Goal: Task Accomplishment & Management: Manage account settings

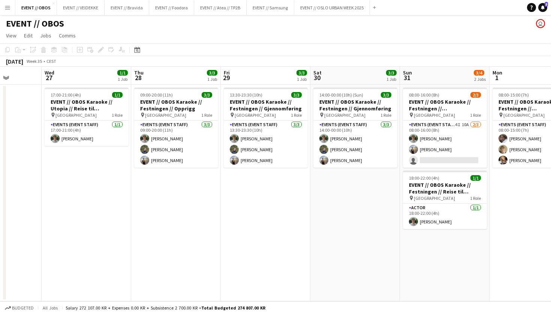
scroll to position [0, 232]
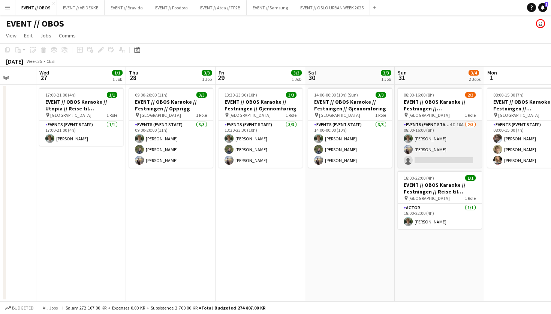
click at [428, 155] on app-card-role "Events (Event Staff) 4I 10A 2/3 08:00-16:00 (8h) Oscar Markey Endre Noodt singl…" at bounding box center [439, 144] width 84 height 47
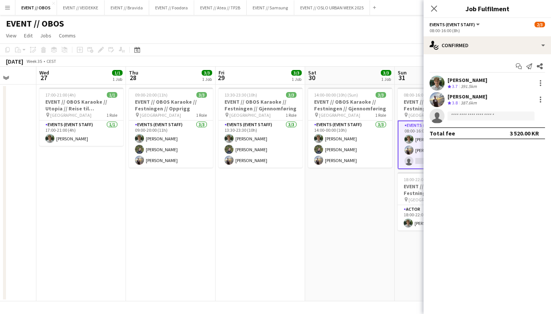
click at [450, 34] on app-options-switcher "Events (Event Staff) All roles Events (Event Staff) 2/3 08:00-16:00 (8h)" at bounding box center [486, 27] width 127 height 18
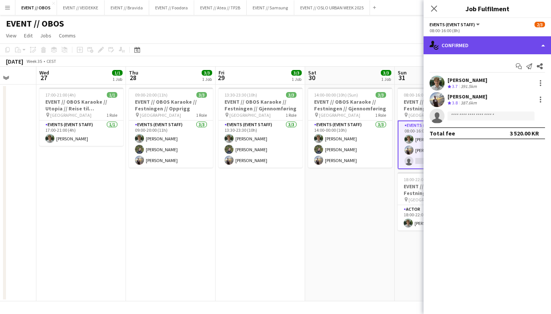
click at [451, 47] on div "single-neutral-actions-check-2 Confirmed" at bounding box center [486, 45] width 127 height 18
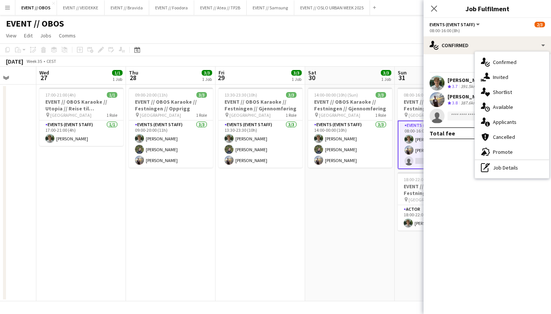
click at [365, 43] on app-page-menu "View Day view expanded Day view collapsed Month view Date picker Jump to today …" at bounding box center [275, 36] width 551 height 14
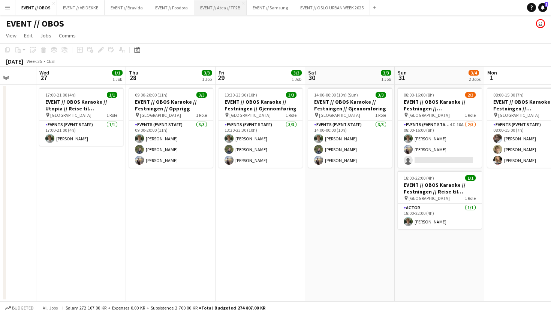
click at [211, 6] on button "EVENT // Atea // TP2B Close" at bounding box center [220, 7] width 52 height 15
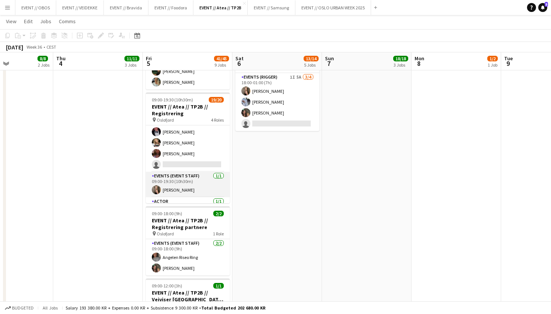
scroll to position [176, 0]
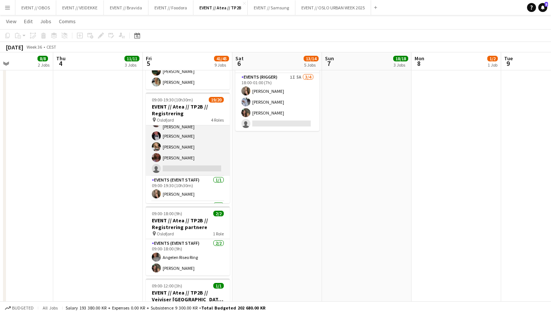
click at [187, 165] on app-card-role "Events (Event Staff) 5I 3A 8/9 09:00-18:00 (9h) Sofia Sgarioto Maren Melby Gund…" at bounding box center [188, 118] width 84 height 115
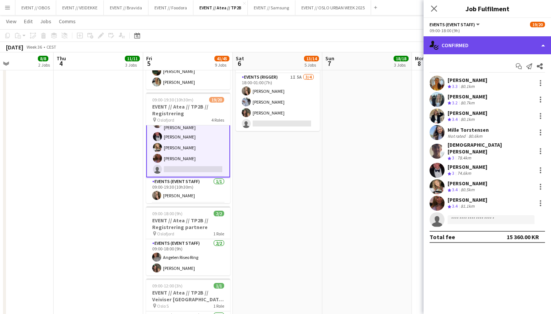
click at [460, 43] on div "single-neutral-actions-check-2 Confirmed" at bounding box center [486, 45] width 127 height 18
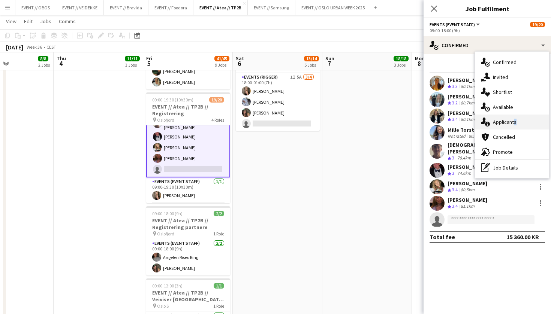
click at [512, 119] on div "single-neutral-actions-information Applicants" at bounding box center [512, 122] width 74 height 15
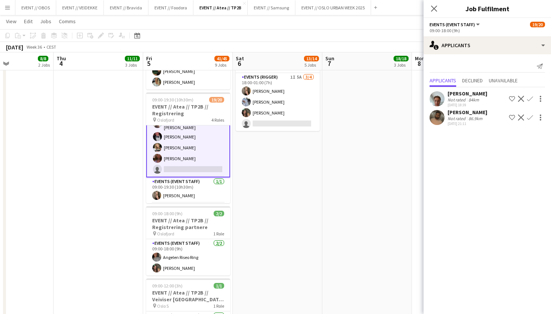
click at [441, 107] on div "Andreas Kjeldsberg Not rated 84km 22-08-2025 18:39 Shortlist crew Decline Confi…" at bounding box center [486, 98] width 127 height 17
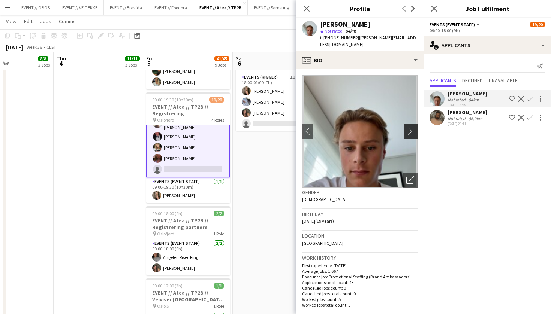
click at [408, 127] on app-icon "chevron-right" at bounding box center [412, 131] width 12 height 8
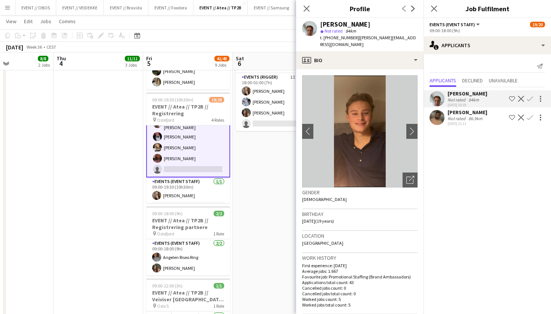
click at [434, 116] on app-user-avatar at bounding box center [436, 117] width 15 height 15
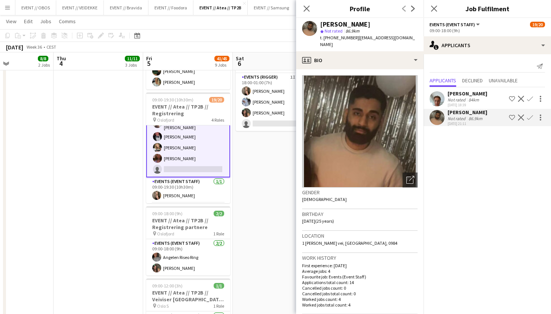
click at [438, 106] on app-user-avatar at bounding box center [436, 98] width 15 height 15
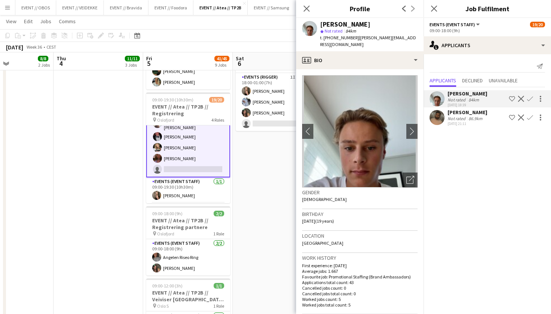
click at [413, 134] on img at bounding box center [359, 131] width 115 height 112
click at [415, 127] on app-icon "chevron-right" at bounding box center [412, 131] width 12 height 8
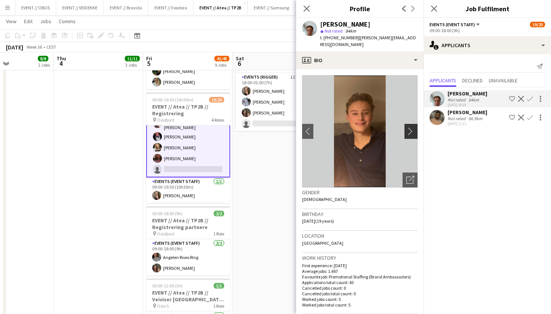
click at [415, 127] on app-icon "chevron-right" at bounding box center [412, 131] width 12 height 8
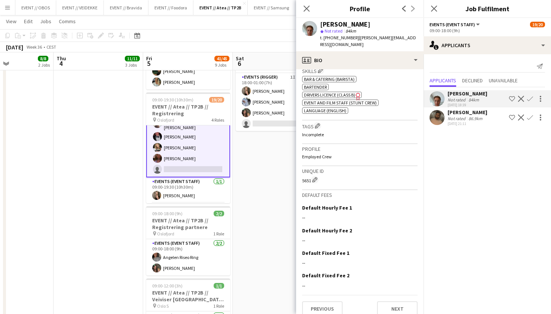
scroll to position [289, 0]
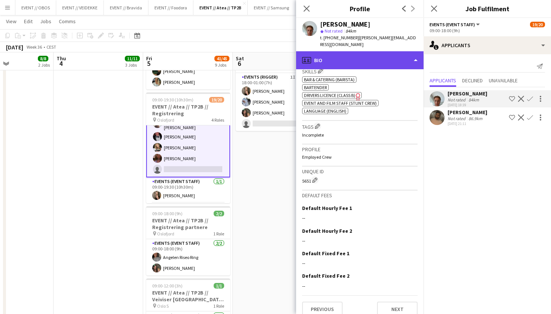
click at [335, 59] on div "profile Bio" at bounding box center [359, 60] width 127 height 18
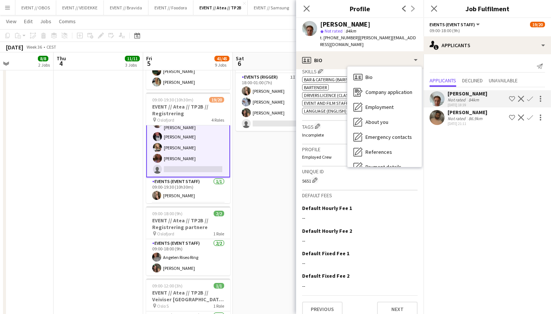
click at [264, 167] on app-date-cell "08:00-17:00 (9h) 2/2 EVENT // Atea // TP2B // Partnere // Expo pin Oslofjord 1 …" at bounding box center [278, 108] width 90 height 764
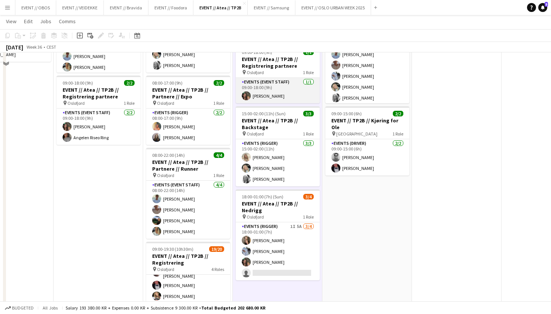
scroll to position [282, 0]
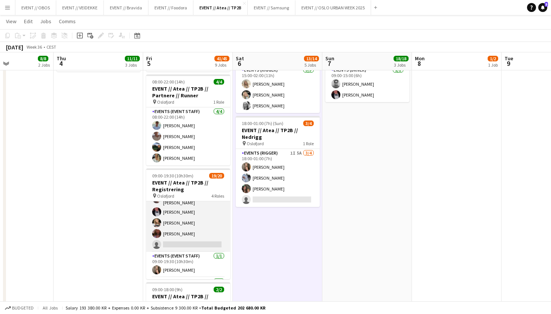
click at [190, 211] on app-card-role "Events (Event Staff) 5I 3A 8/9 09:00-18:00 (9h) Sofia Sgarioto Maren Melby Gund…" at bounding box center [188, 194] width 84 height 115
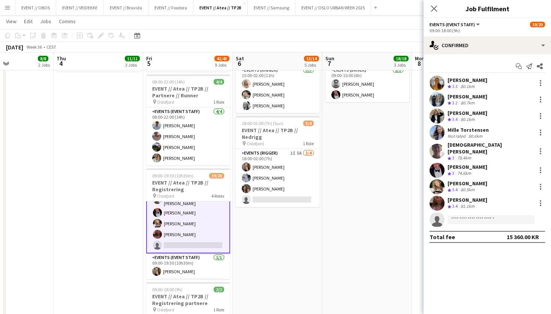
click at [441, 55] on div "Start chat Send notification Share Sofia Sgarioto Crew rating 3.3 80.1km Maren …" at bounding box center [486, 151] width 127 height 195
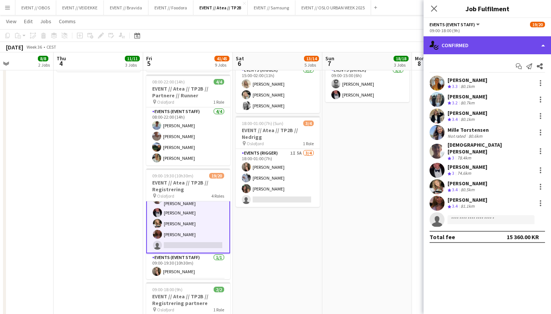
click at [443, 50] on div "single-neutral-actions-check-2 Confirmed" at bounding box center [486, 45] width 127 height 18
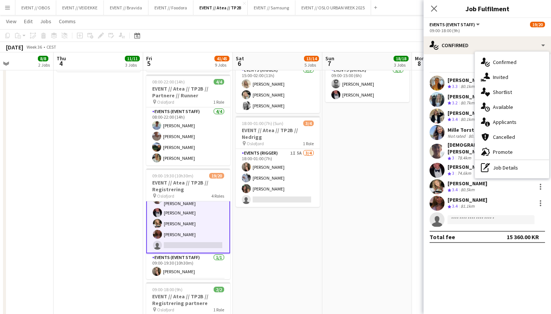
click at [494, 124] on div "single-neutral-actions-information Applicants" at bounding box center [512, 122] width 74 height 15
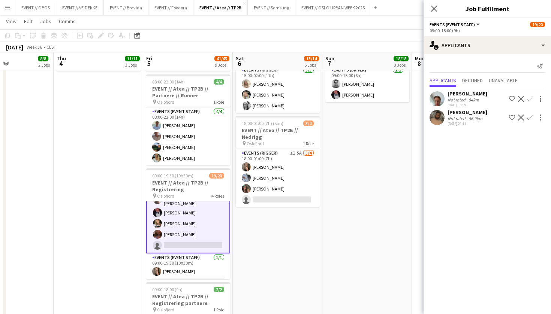
click at [532, 97] on app-icon "Confirm" at bounding box center [530, 99] width 6 height 6
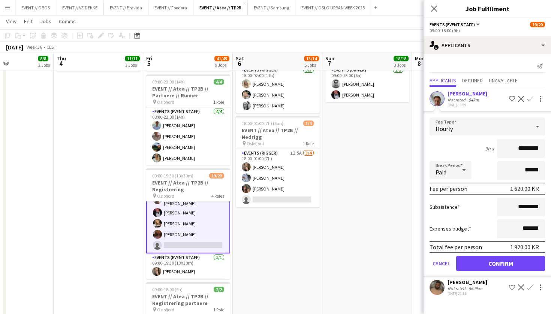
click at [491, 261] on button "Confirm" at bounding box center [500, 263] width 89 height 15
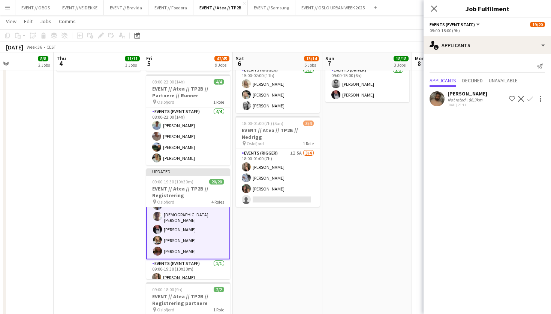
click at [394, 194] on app-date-cell "05:30-16:00 (10h30m) 10/10 EVENT // Atea // TP2B // Veiviser OCC pin Oslofjord …" at bounding box center [367, 184] width 90 height 764
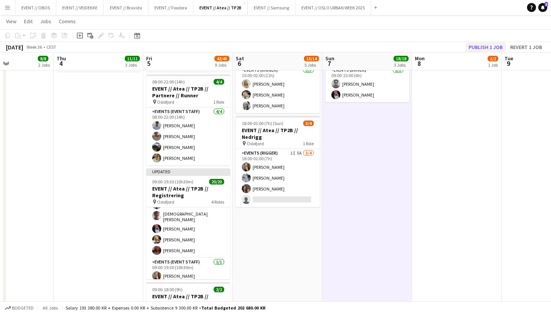
click at [470, 46] on button "Publish 1 job" at bounding box center [485, 47] width 40 height 10
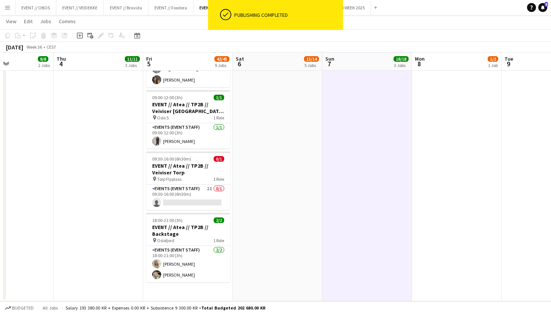
scroll to position [546, 0]
click at [213, 209] on app-card-role "Events (Event Staff) 2I 0/1 09:30-16:00 (6h30m) single-neutral-actions" at bounding box center [188, 197] width 84 height 25
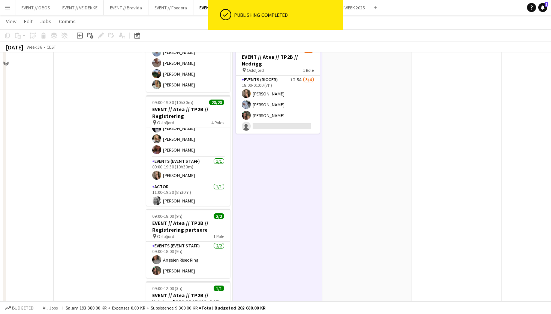
scroll to position [230, 0]
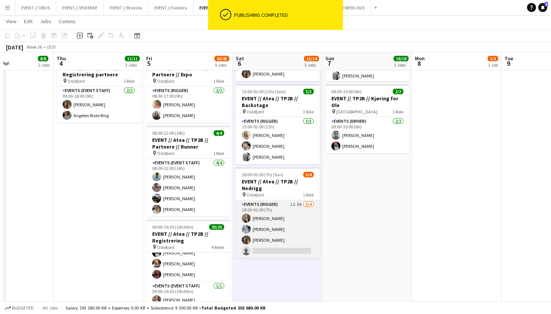
click at [272, 202] on app-card-role "Events (Rigger) 1I 5A 3/4 18:00-01:00 (7h) Frøydis Marie Syvertsen Marte Sofie …" at bounding box center [278, 229] width 84 height 58
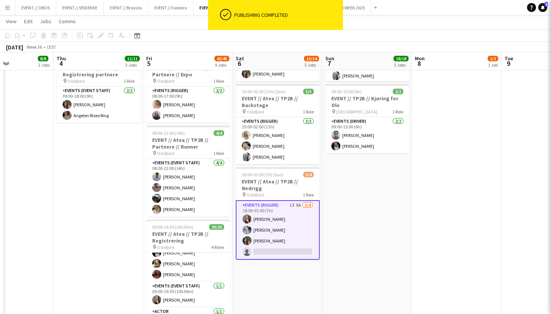
click at [317, 273] on app-date-cell "08:00-17:00 (9h) 2/2 EVENT // Atea // TP2B // Partnere // Expo pin Oslofjord 1 …" at bounding box center [278, 236] width 90 height 764
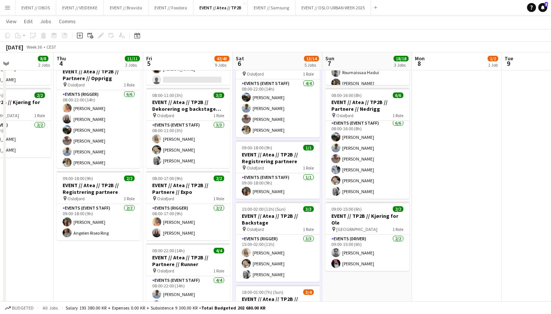
scroll to position [0, 155]
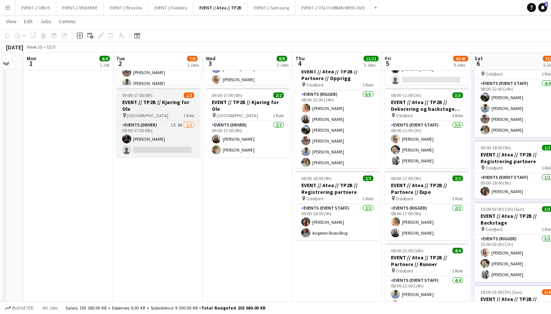
click at [185, 113] on span "1 Role" at bounding box center [188, 116] width 11 height 6
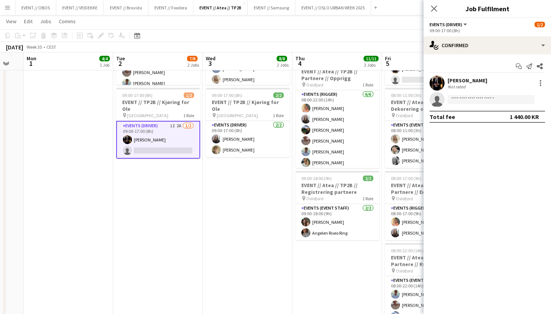
click at [436, 85] on app-user-avatar at bounding box center [436, 83] width 15 height 15
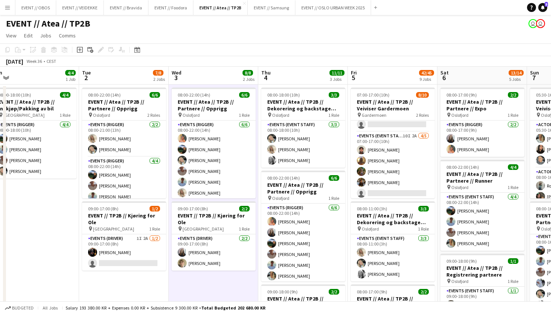
scroll to position [0, 190]
click at [330, 12] on button "EVENT // OSLO URBAN WEEK 2025 Close" at bounding box center [333, 7] width 76 height 15
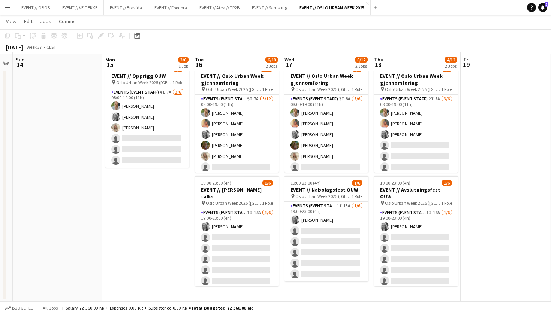
scroll to position [26, 0]
click at [69, 12] on button "EVENT // VEIDEKKE Close" at bounding box center [80, 7] width 48 height 15
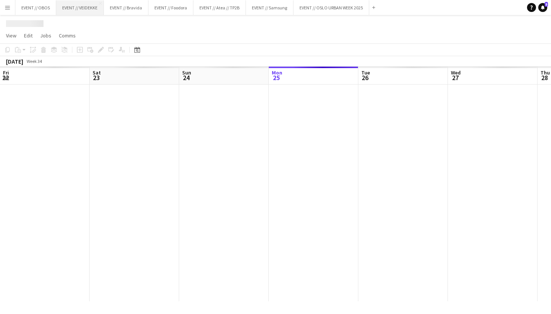
scroll to position [0, 179]
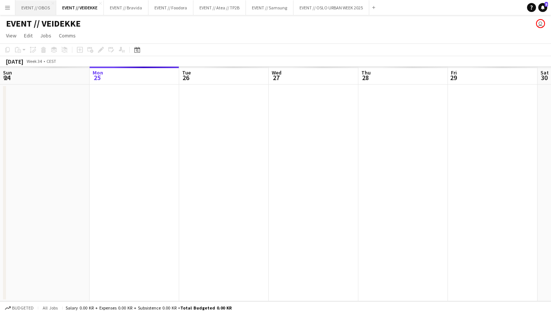
click at [37, 11] on button "EVENT // OBOS Close" at bounding box center [35, 7] width 41 height 15
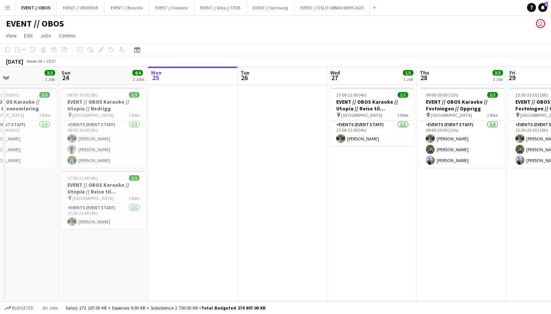
scroll to position [0, 185]
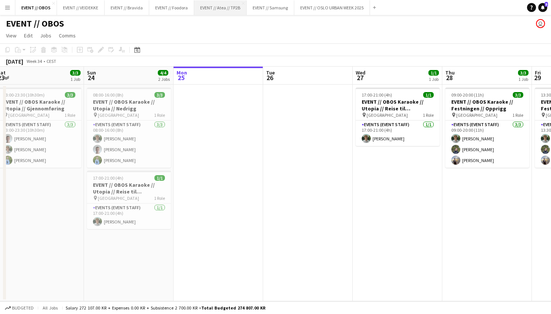
click at [233, 10] on button "EVENT // Atea // TP2B Close" at bounding box center [220, 7] width 52 height 15
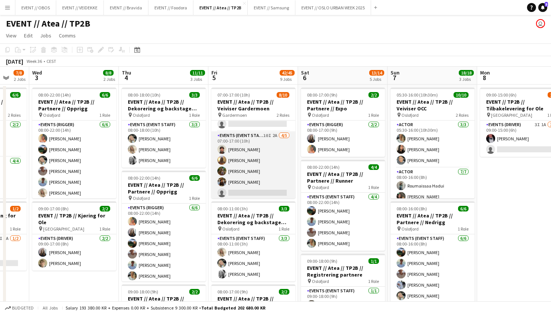
scroll to position [60, 0]
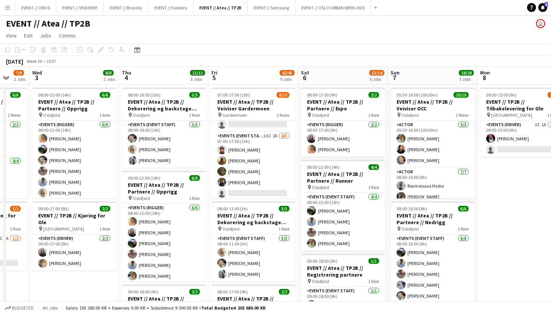
click at [234, 49] on app-toolbar "Copy Paste Paste Command V Paste with crew Command Shift V Paste linked Job Del…" at bounding box center [275, 49] width 551 height 13
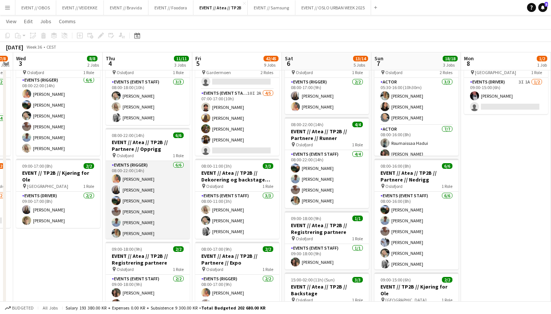
scroll to position [0, 345]
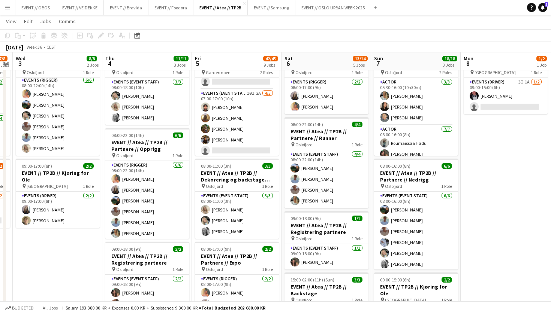
click at [7, 12] on button "Menu" at bounding box center [7, 7] width 15 height 15
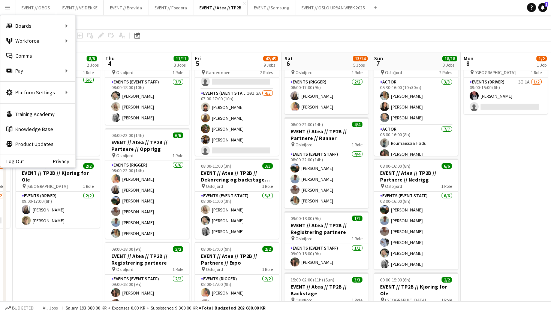
click at [173, 16] on app-page-menu "View Day view expanded Day view collapsed Month view Date picker Jump to today …" at bounding box center [275, 22] width 551 height 14
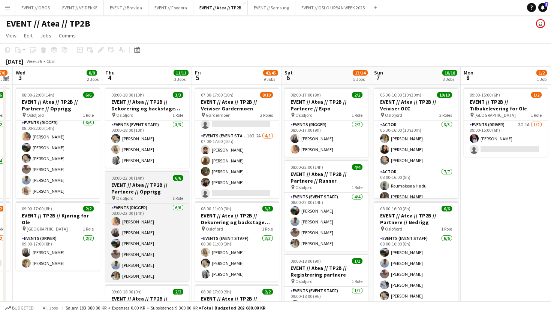
scroll to position [0, 0]
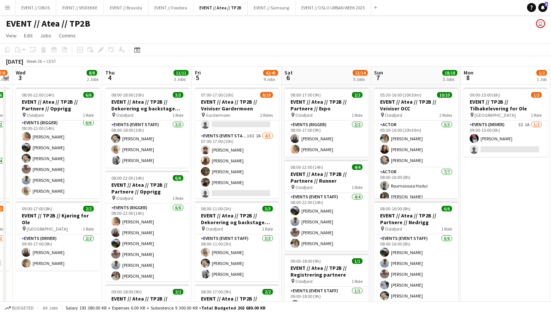
click at [9, 6] on app-icon "Menu" at bounding box center [7, 7] width 6 height 6
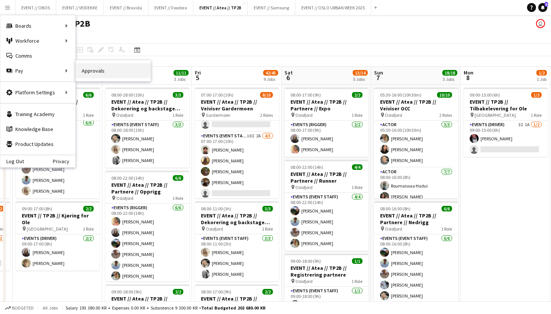
click at [99, 75] on link "Approvals" at bounding box center [113, 70] width 75 height 15
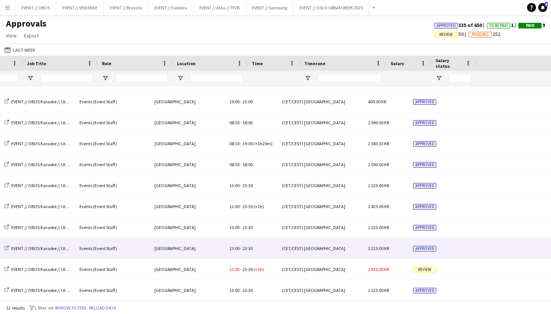
scroll to position [0, 448]
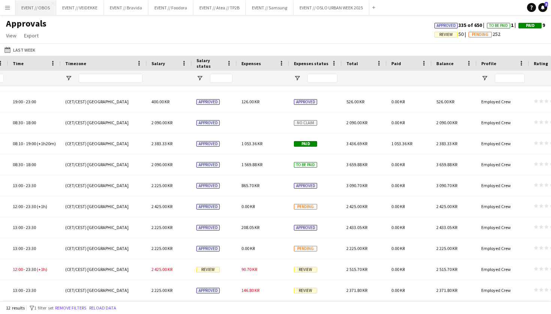
click at [34, 3] on button "EVENT // OBOS Close" at bounding box center [35, 7] width 41 height 15
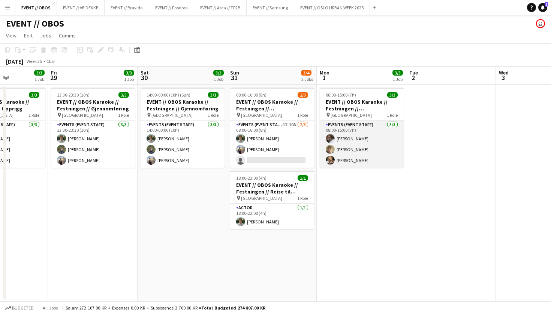
scroll to position [0, 181]
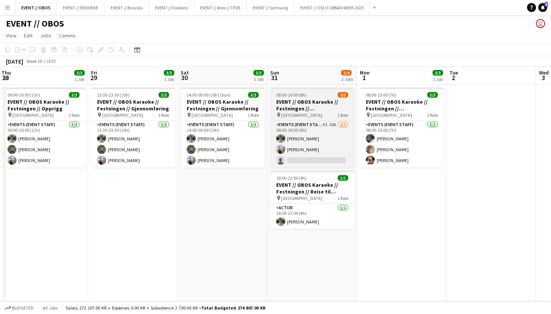
click at [303, 115] on div "pin Trondheim 1 Role" at bounding box center [312, 115] width 84 height 6
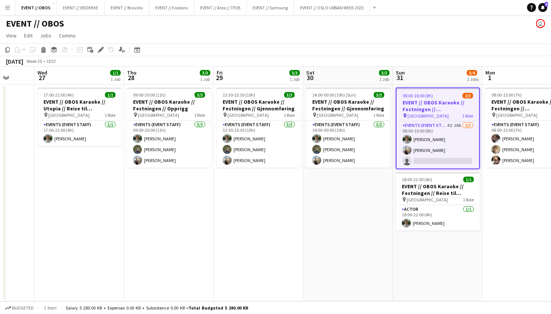
scroll to position [0, 232]
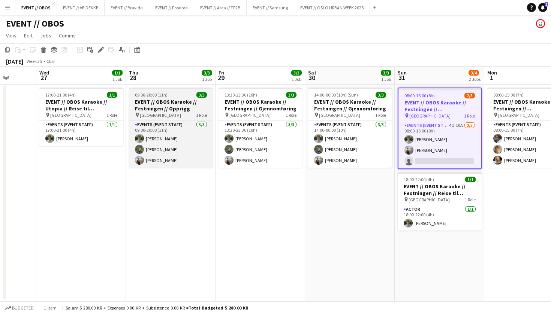
click at [171, 120] on div "Events (Event Staff) 3/3 09:00-20:00 (11h) Oscar Markey Birk Sjølie Endre Noodt" at bounding box center [171, 144] width 84 height 48
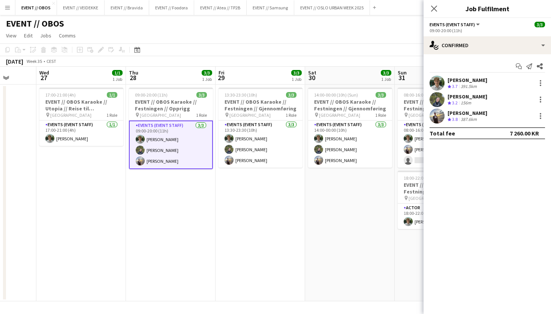
click at [164, 182] on app-date-cell "09:00-20:00 (11h) 3/3 EVENT // OBOS Karaoke // Festningen // Opprigg pin Trondh…" at bounding box center [171, 193] width 90 height 217
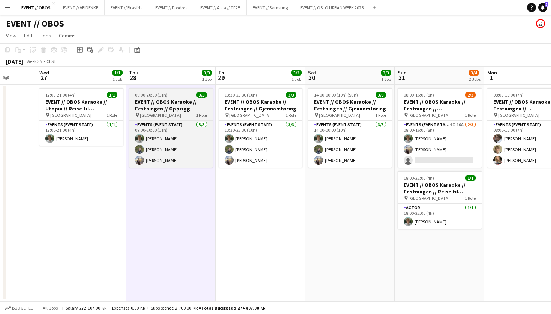
click at [158, 100] on h3 "EVENT // OBOS Karaoke // Festningen // Opprigg" at bounding box center [171, 105] width 84 height 13
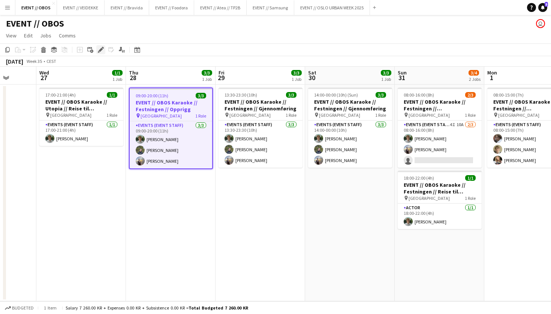
click at [99, 48] on icon "Edit" at bounding box center [101, 50] width 6 height 6
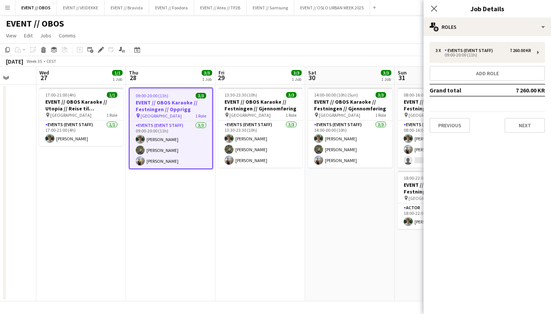
click at [444, 63] on div "3 x Events (Event Staff) 7 260.00 KR 09:00-20:00 (11h) Add role Grand total 7 2…" at bounding box center [486, 87] width 127 height 91
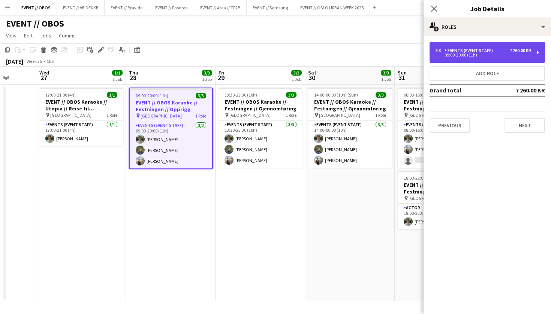
click at [445, 59] on div "3 x Events (Event Staff) 7 260.00 KR 09:00-20:00 (11h)" at bounding box center [486, 52] width 115 height 21
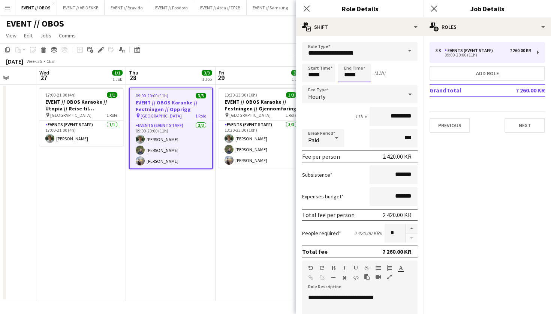
click at [362, 80] on input "*****" at bounding box center [354, 73] width 33 height 19
click at [348, 85] on div at bounding box center [346, 85] width 15 height 7
type input "*****"
click at [348, 85] on div at bounding box center [346, 85] width 15 height 7
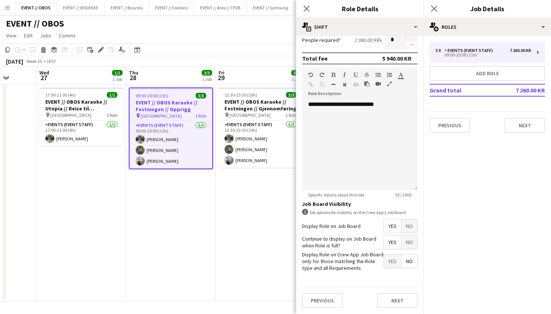
scroll to position [194, 0]
click at [389, 305] on button "Next" at bounding box center [397, 300] width 40 height 15
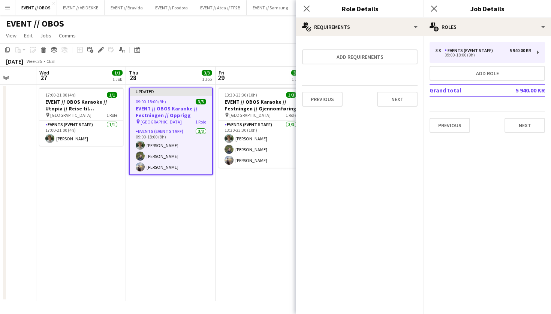
scroll to position [0, 0]
click at [388, 96] on button "Next" at bounding box center [397, 99] width 40 height 15
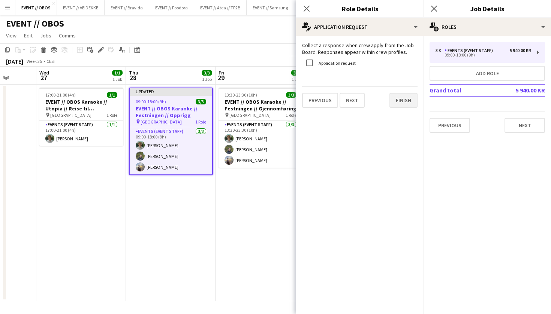
click at [394, 98] on button "Finish" at bounding box center [403, 100] width 28 height 15
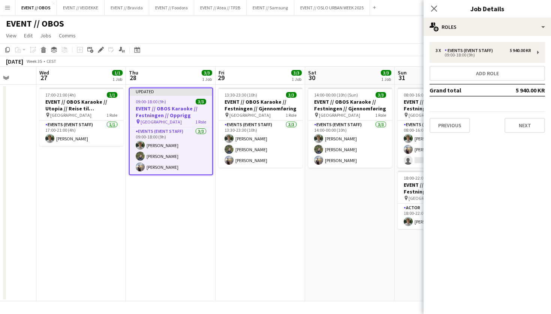
click at [374, 42] on app-page-menu "View Day view expanded Day view collapsed Month view Date picker Jump to today …" at bounding box center [275, 36] width 551 height 14
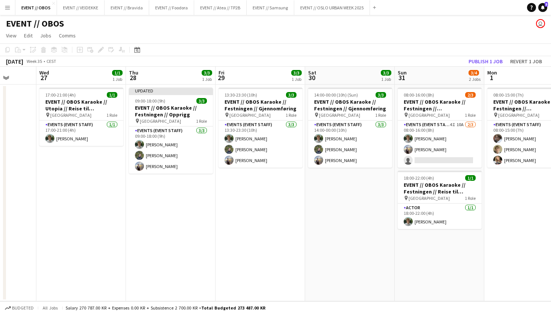
click at [471, 51] on app-toolbar "Copy Paste Paste Command V Paste with crew Command Shift V Paste linked Job Del…" at bounding box center [275, 49] width 551 height 13
click at [476, 57] on button "Publish 1 job" at bounding box center [485, 62] width 40 height 10
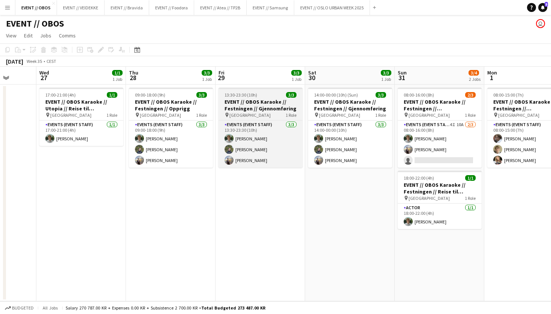
click at [231, 109] on h3 "EVENT // OBOS Karaoke // Festningen // Gjennomføring" at bounding box center [260, 105] width 84 height 13
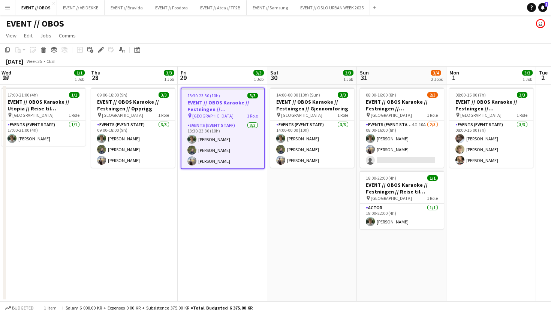
scroll to position [0, 271]
click at [99, 50] on icon "Edit" at bounding box center [101, 50] width 6 height 6
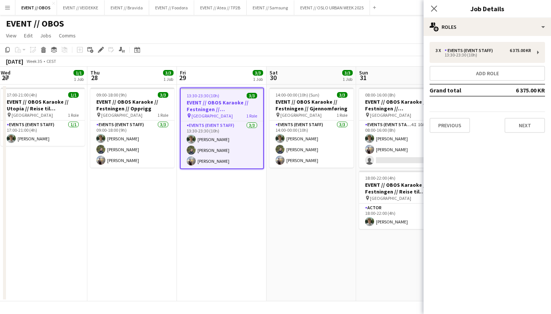
click at [327, 67] on app-board-header-date "Sat 30 3/3 1 Job" at bounding box center [311, 76] width 90 height 18
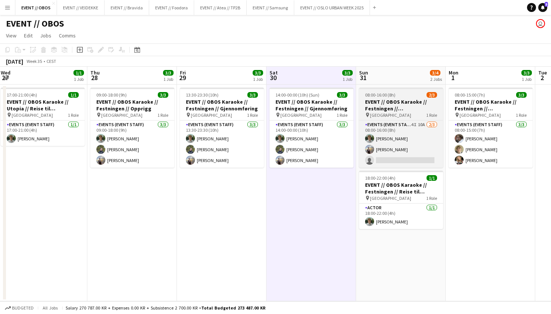
click at [376, 103] on h3 "EVENT // OBOS Karaoke // Festningen // [GEOGRAPHIC_DATA]" at bounding box center [401, 105] width 84 height 13
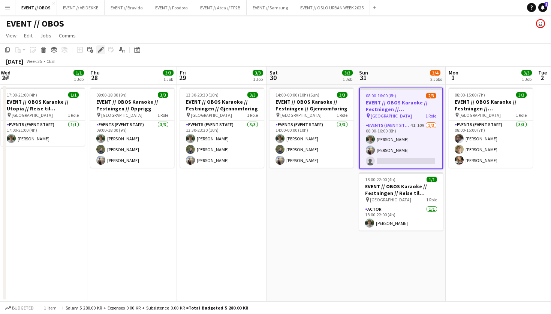
click at [98, 52] on icon "Edit" at bounding box center [101, 50] width 6 height 6
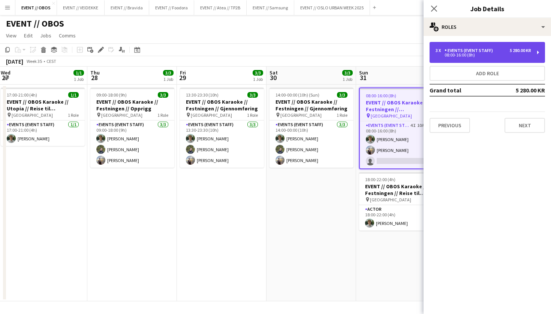
click at [460, 51] on div "Events (Event Staff)" at bounding box center [469, 50] width 51 height 5
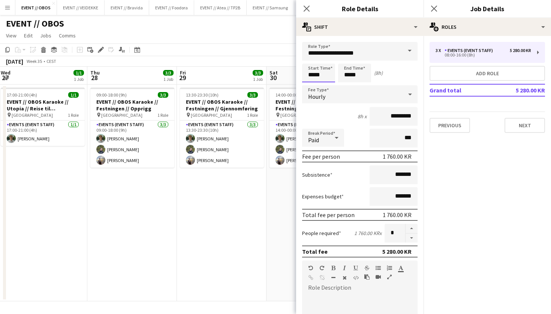
click at [306, 75] on input "*****" at bounding box center [318, 73] width 33 height 19
click at [327, 58] on div at bounding box center [325, 59] width 15 height 7
type input "*****"
click at [327, 58] on div at bounding box center [325, 59] width 15 height 7
click at [354, 78] on input "*****" at bounding box center [354, 73] width 33 height 19
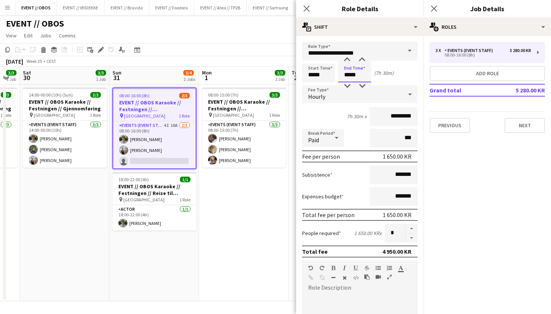
scroll to position [0, 157]
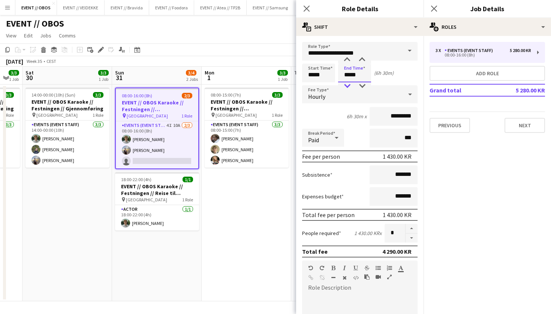
click at [350, 85] on div at bounding box center [346, 85] width 15 height 7
click at [361, 61] on div at bounding box center [361, 59] width 15 height 7
type input "*****"
click at [361, 61] on div at bounding box center [361, 59] width 15 height 7
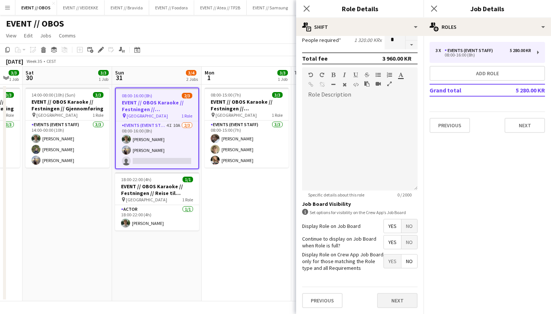
scroll to position [193, 0]
click at [398, 295] on button "Next" at bounding box center [397, 301] width 40 height 15
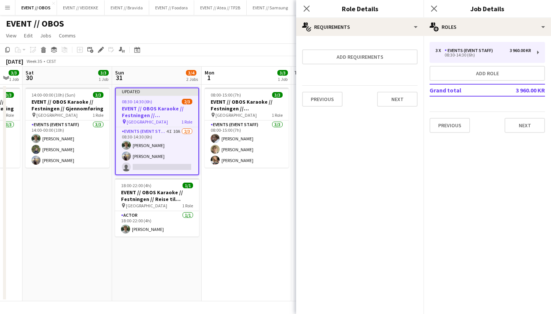
scroll to position [0, 0]
click at [393, 102] on button "Next" at bounding box center [397, 99] width 40 height 15
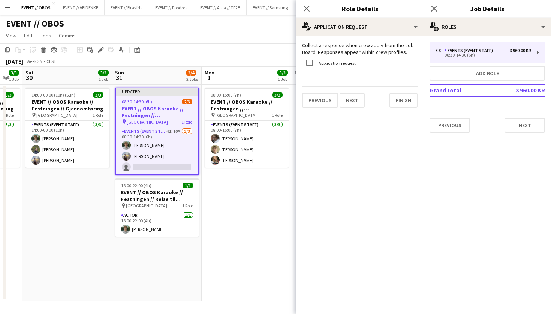
click at [393, 102] on button "Finish" at bounding box center [403, 100] width 28 height 15
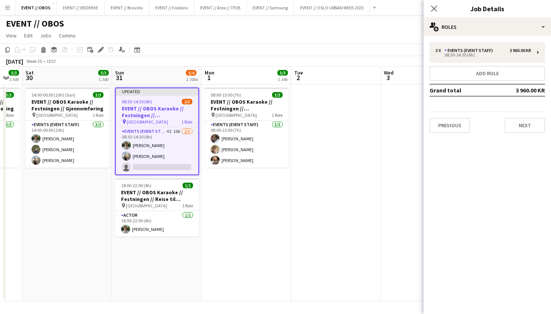
click at [392, 88] on app-date-cell at bounding box center [426, 193] width 90 height 217
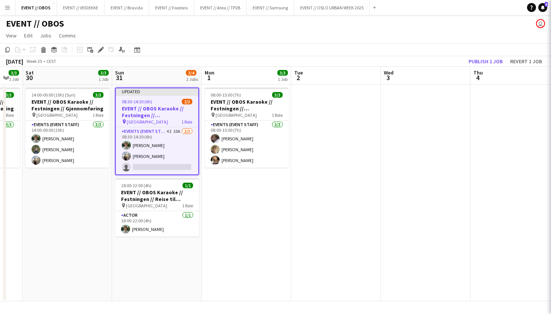
scroll to position [0, 157]
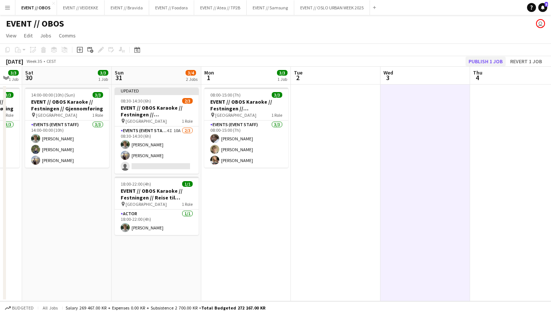
click at [493, 61] on button "Publish 1 job" at bounding box center [485, 62] width 40 height 10
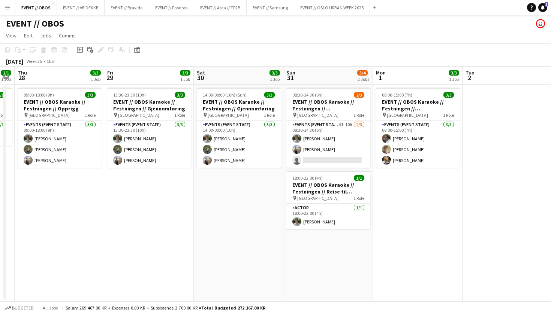
scroll to position [0, 162]
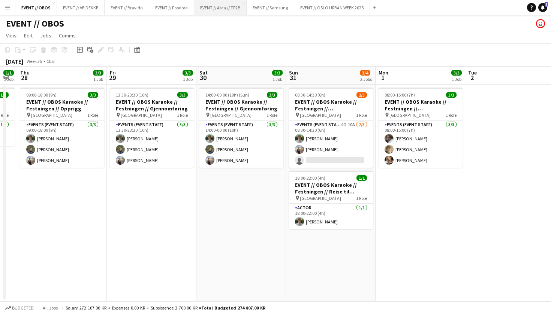
click at [220, 7] on button "EVENT // Atea // TP2B Close" at bounding box center [220, 7] width 52 height 15
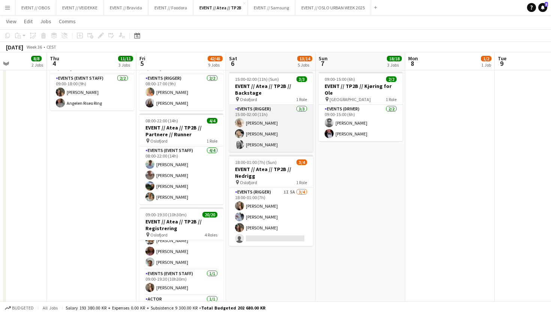
scroll to position [242, 0]
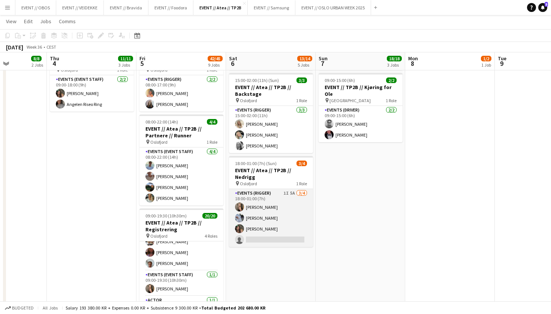
click at [257, 195] on app-card-role "Events (Rigger) 1I 5A 3/4 18:00-01:00 (7h) Frøydis Marie Syvertsen Marte Sofie …" at bounding box center [271, 218] width 84 height 58
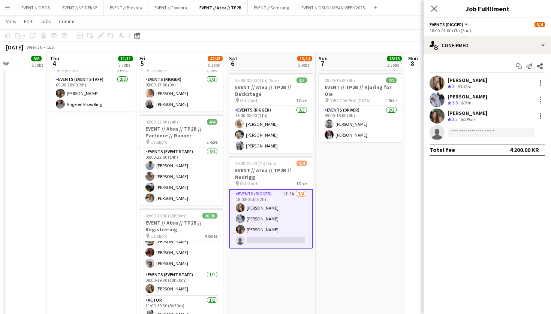
click at [349, 179] on app-date-cell "05:30-16:00 (10h30m) 10/10 EVENT // Atea // TP2B // Veiviser OCC pin Oslofjord …" at bounding box center [360, 224] width 90 height 764
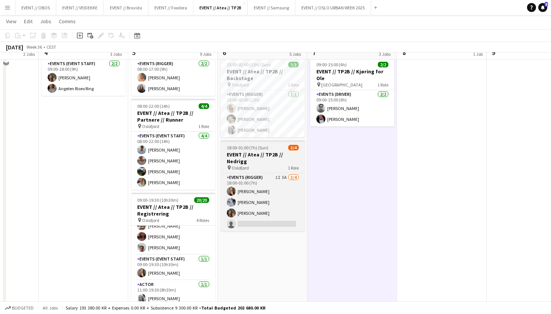
scroll to position [266, 0]
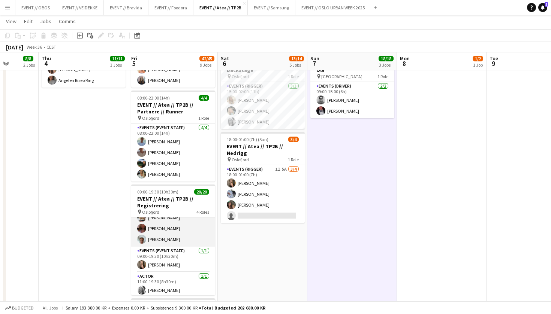
click at [180, 237] on app-card-role "Events (Event Staff) 9/9 09:00-18:00 (9h) Sofia Sgarioto Maren Melby Gundersen …" at bounding box center [173, 189] width 84 height 115
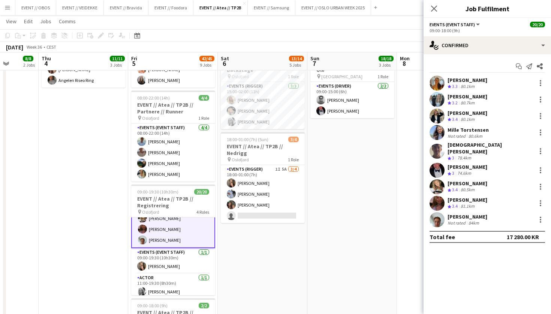
click at [434, 215] on app-user-avatar at bounding box center [436, 219] width 15 height 15
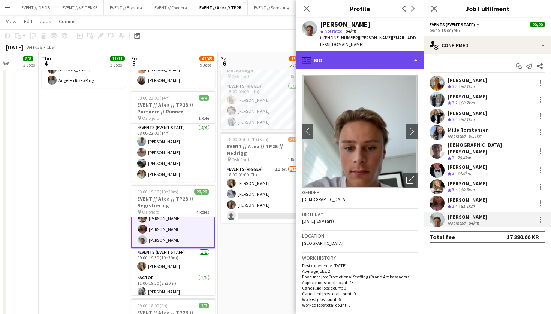
click at [345, 58] on div "profile Bio" at bounding box center [359, 60] width 127 height 18
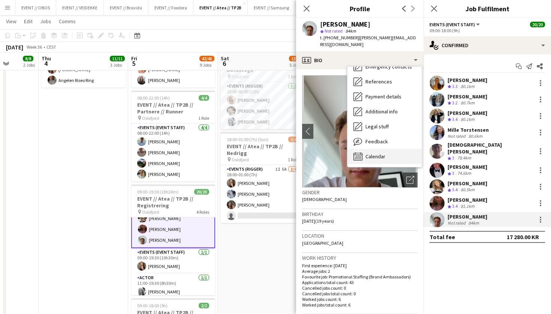
scroll to position [73, 0]
click at [384, 149] on div "Calendar Calendar" at bounding box center [384, 156] width 74 height 15
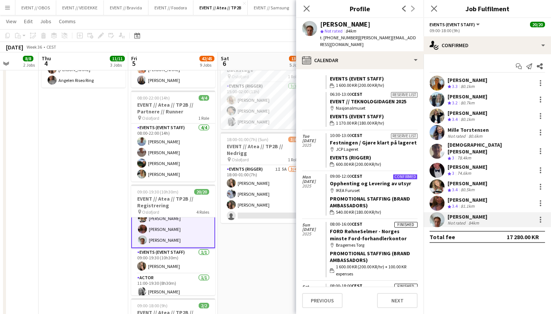
scroll to position [1447, 0]
click at [255, 230] on app-date-cell "08:00-17:00 (9h) 2/2 EVENT // Atea // TP2B // Partnere // Expo pin Oslofjord 1 …" at bounding box center [263, 200] width 90 height 764
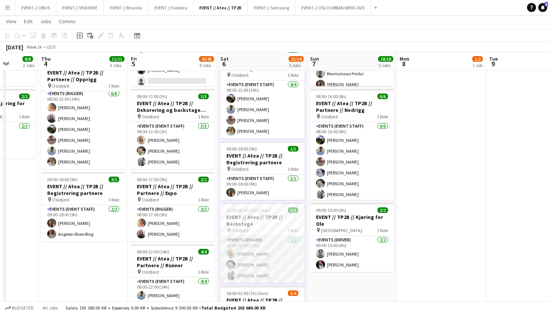
scroll to position [112, 0]
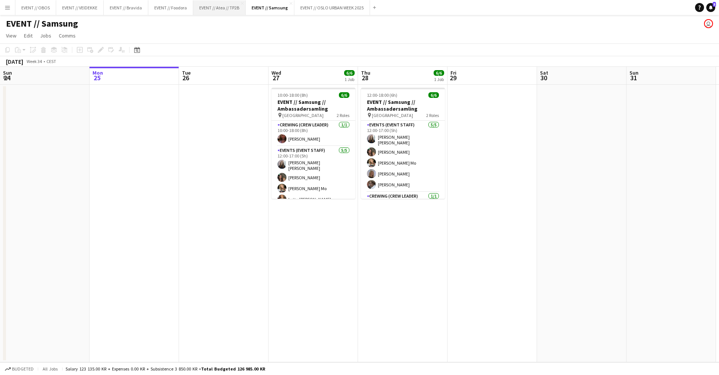
click at [211, 12] on button "EVENT // Atea // TP2B Close" at bounding box center [219, 7] width 52 height 15
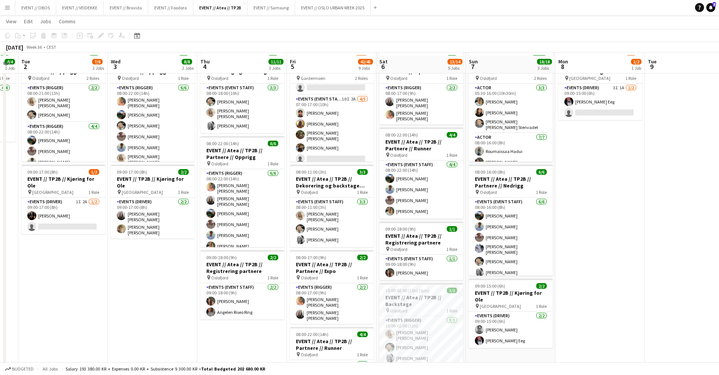
scroll to position [35, 0]
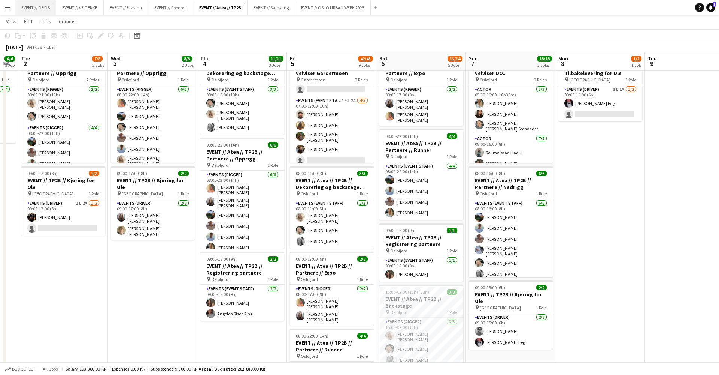
click at [40, 7] on button "EVENT // OBOS Close" at bounding box center [35, 7] width 41 height 15
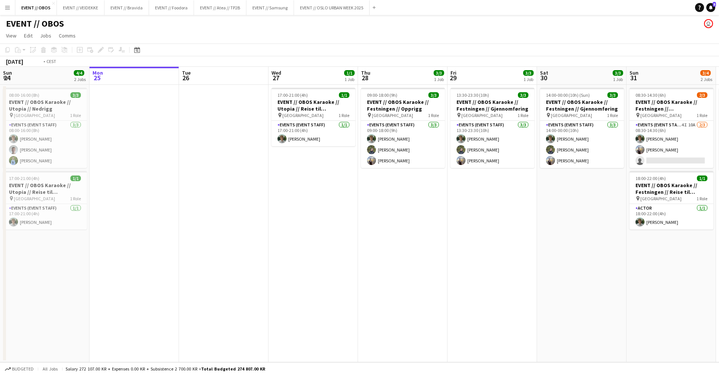
scroll to position [0, 305]
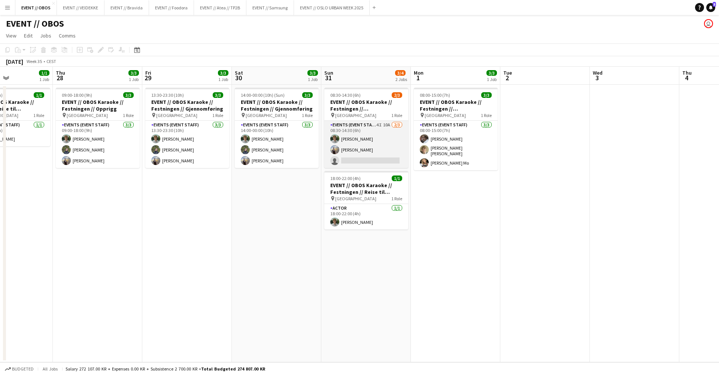
click at [351, 157] on app-card-role "Events (Event Staff) 4I 10A [DATE] 08:30-14:30 (6h) [PERSON_NAME] [PERSON_NAME]…" at bounding box center [366, 144] width 84 height 47
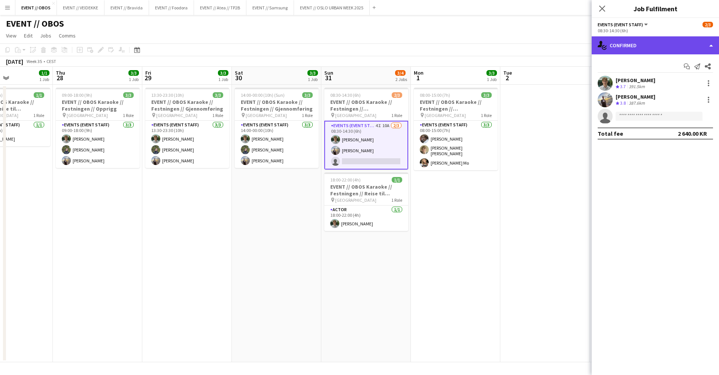
click at [614, 50] on div "single-neutral-actions-check-2 Confirmed" at bounding box center [655, 45] width 127 height 18
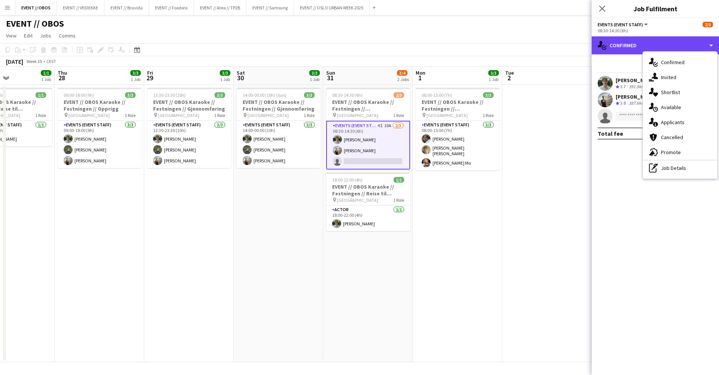
scroll to position [0, 375]
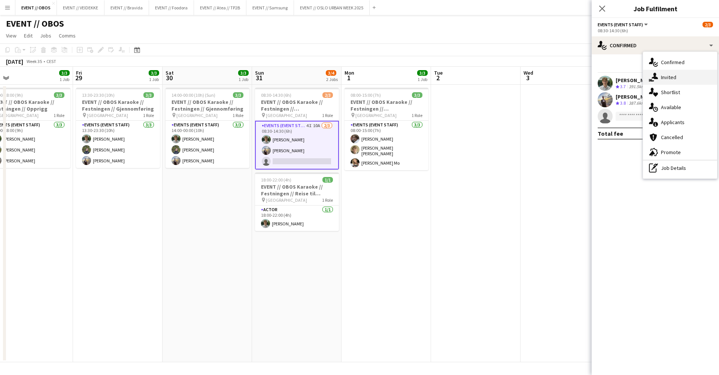
click at [658, 75] on div "single-neutral-actions-share-1 Invited" at bounding box center [680, 77] width 74 height 15
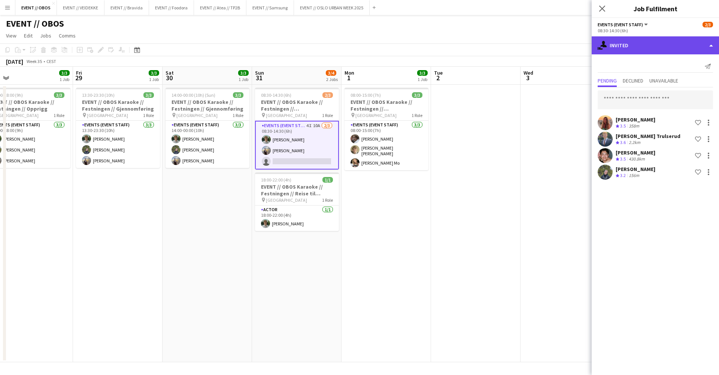
click at [635, 47] on div "single-neutral-actions-share-1 Invited" at bounding box center [655, 45] width 127 height 18
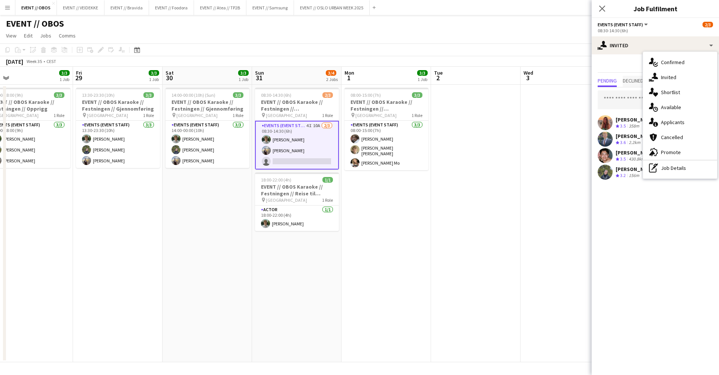
click at [630, 80] on span "Declined" at bounding box center [633, 80] width 21 height 5
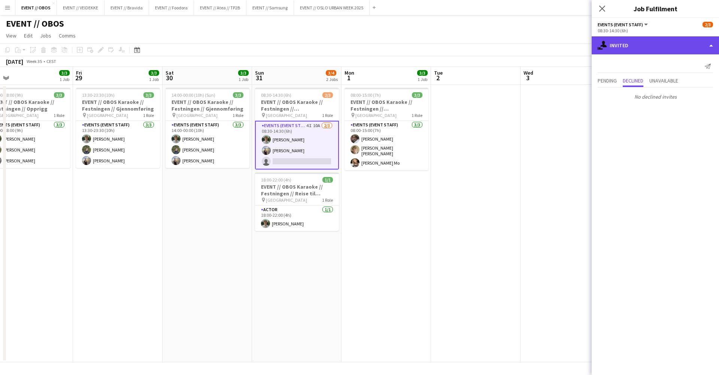
click at [618, 53] on div "single-neutral-actions-share-1 Invited" at bounding box center [655, 45] width 127 height 18
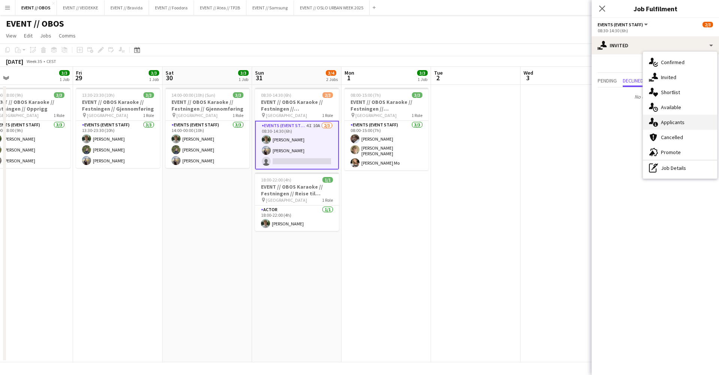
click at [676, 126] on div "single-neutral-actions-information Applicants" at bounding box center [680, 122] width 74 height 15
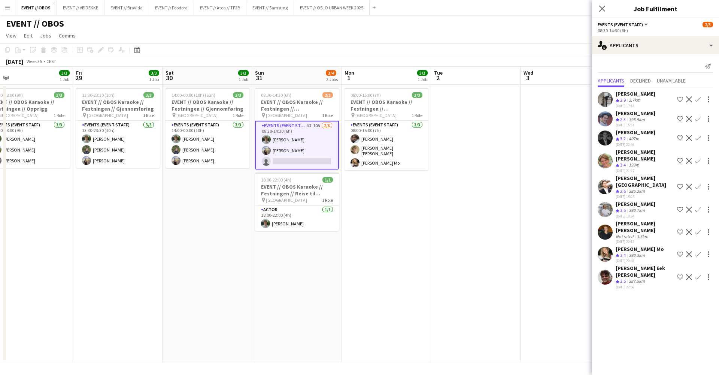
click at [600, 136] on app-user-avatar at bounding box center [605, 137] width 15 height 15
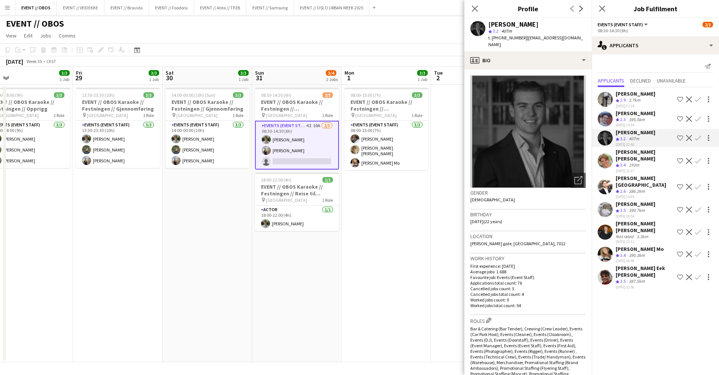
click at [600, 154] on app-user-avatar at bounding box center [605, 160] width 15 height 15
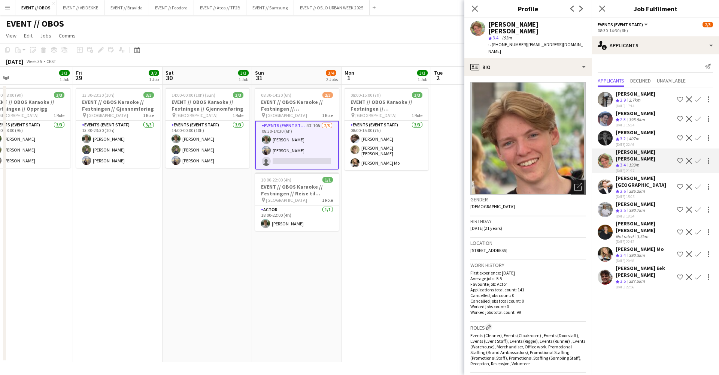
click at [525, 76] on app-crew-profile-bio "Open photos pop-in Gender [DEMOGRAPHIC_DATA] Birthday [DEMOGRAPHIC_DATA] (21 ye…" at bounding box center [527, 225] width 127 height 299
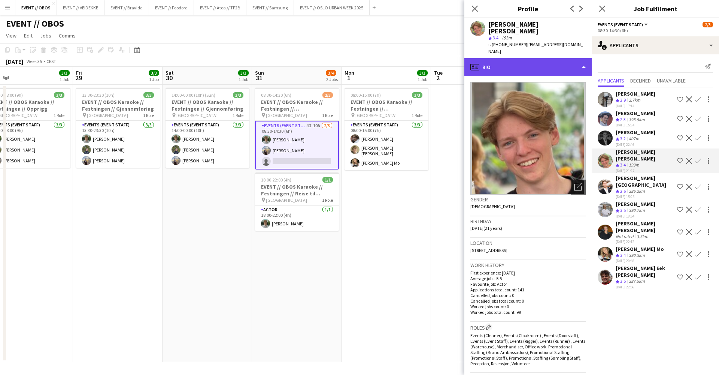
click at [526, 60] on div "profile Bio" at bounding box center [527, 67] width 127 height 18
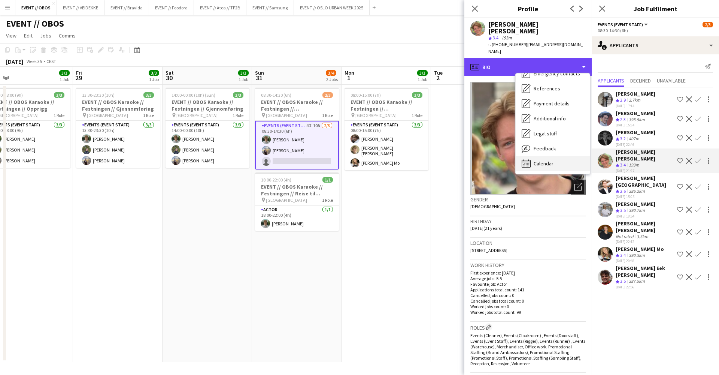
scroll to position [72, 0]
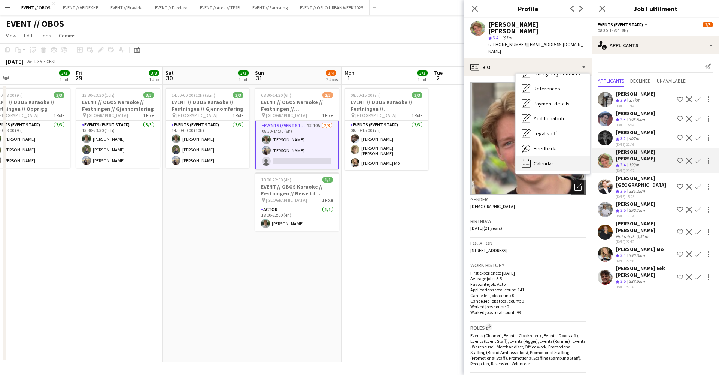
click at [545, 160] on span "Calendar" at bounding box center [544, 163] width 20 height 7
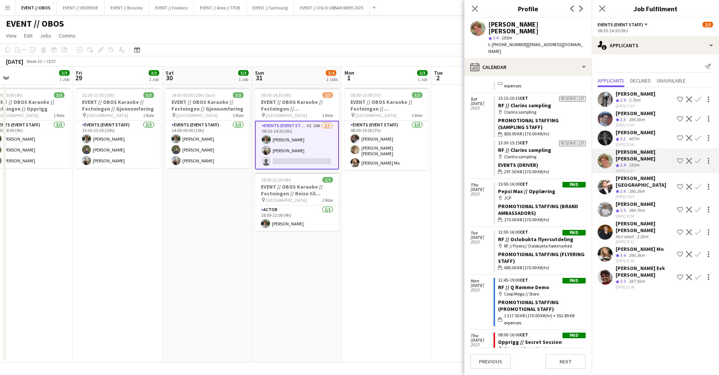
scroll to position [4502, 0]
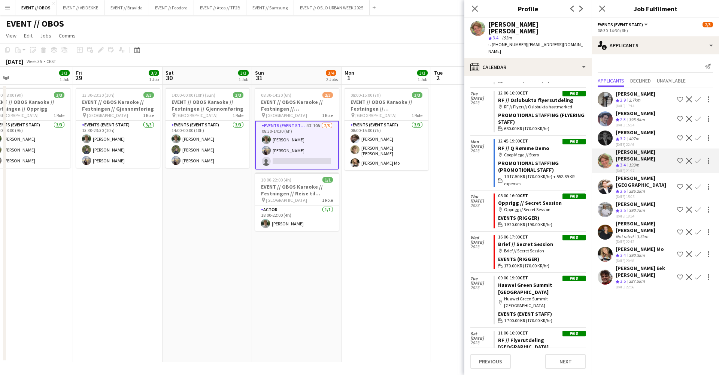
click at [702, 158] on button "Confirm" at bounding box center [698, 160] width 9 height 9
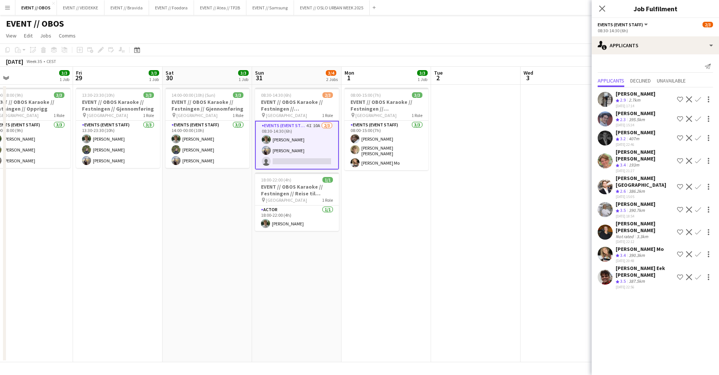
click at [658, 151] on div "[PERSON_NAME] [PERSON_NAME]" at bounding box center [645, 154] width 58 height 13
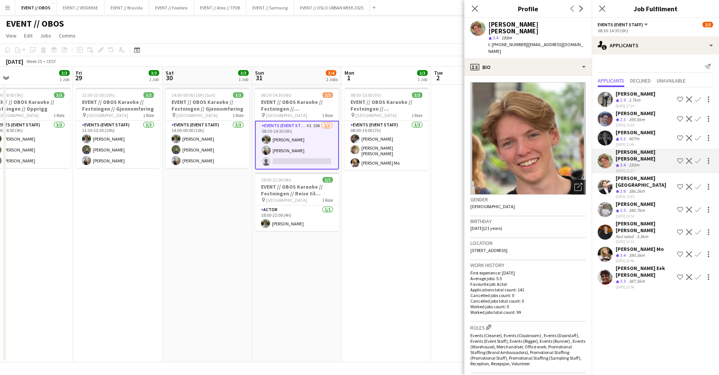
click at [702, 160] on button "Confirm" at bounding box center [698, 160] width 9 height 9
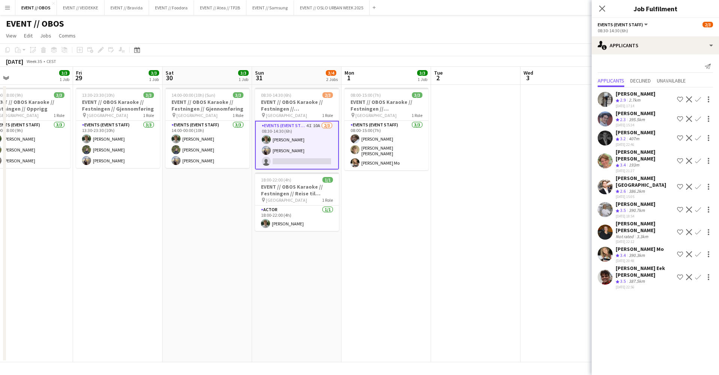
click at [697, 160] on app-icon "Confirm" at bounding box center [698, 161] width 6 height 6
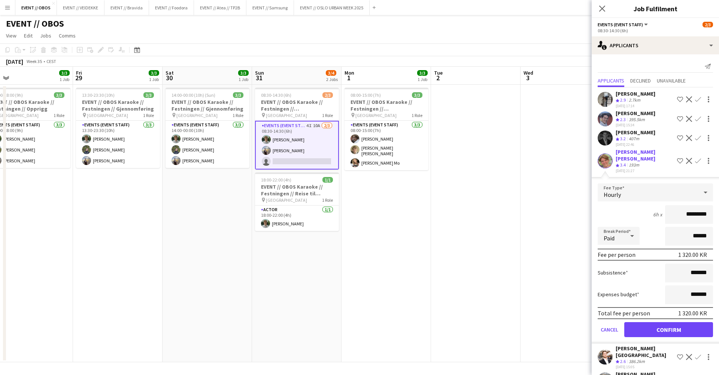
click at [672, 322] on button "Confirm" at bounding box center [668, 329] width 89 height 15
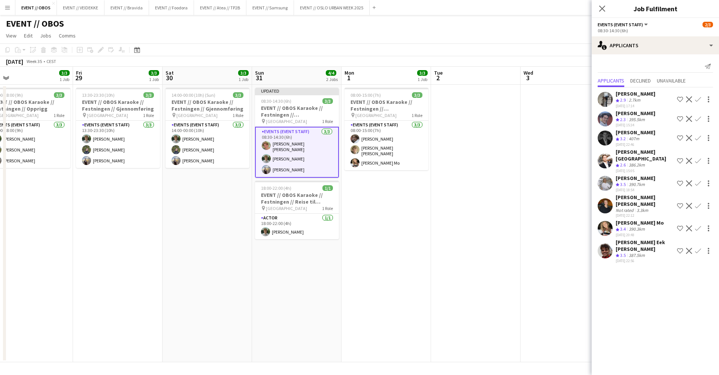
click at [580, 231] on app-date-cell at bounding box center [566, 223] width 90 height 277
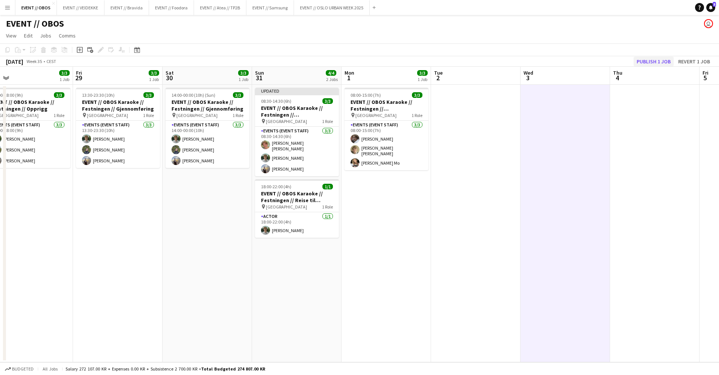
click at [641, 59] on button "Publish 1 job" at bounding box center [654, 62] width 40 height 10
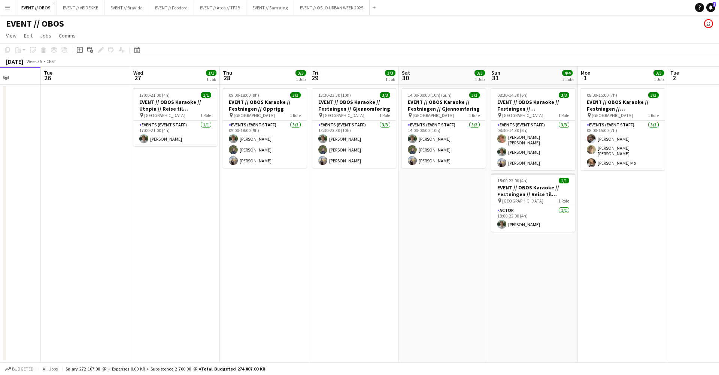
scroll to position [0, 188]
